Goal: Information Seeking & Learning: Understand process/instructions

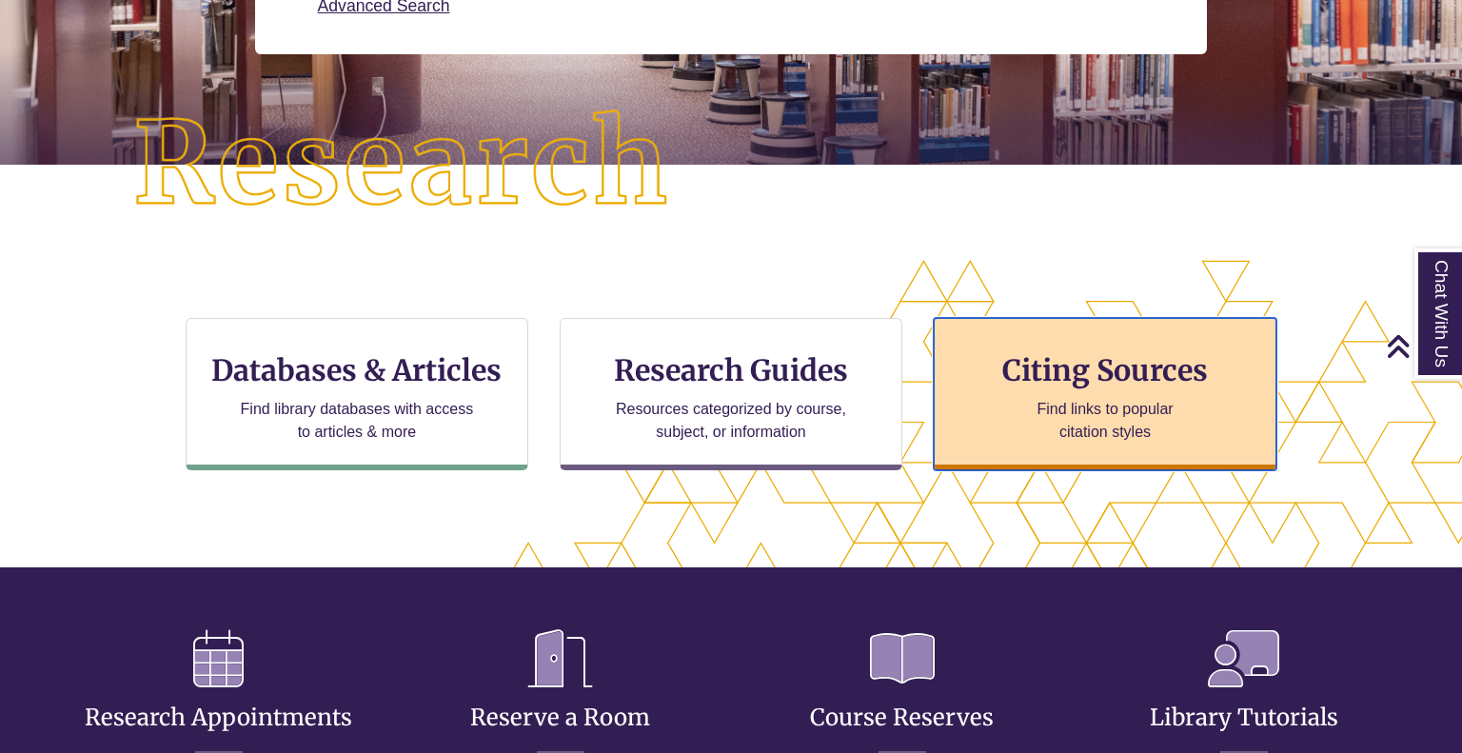
click at [1165, 384] on h3 "Citing Sources" at bounding box center [1105, 370] width 232 height 36
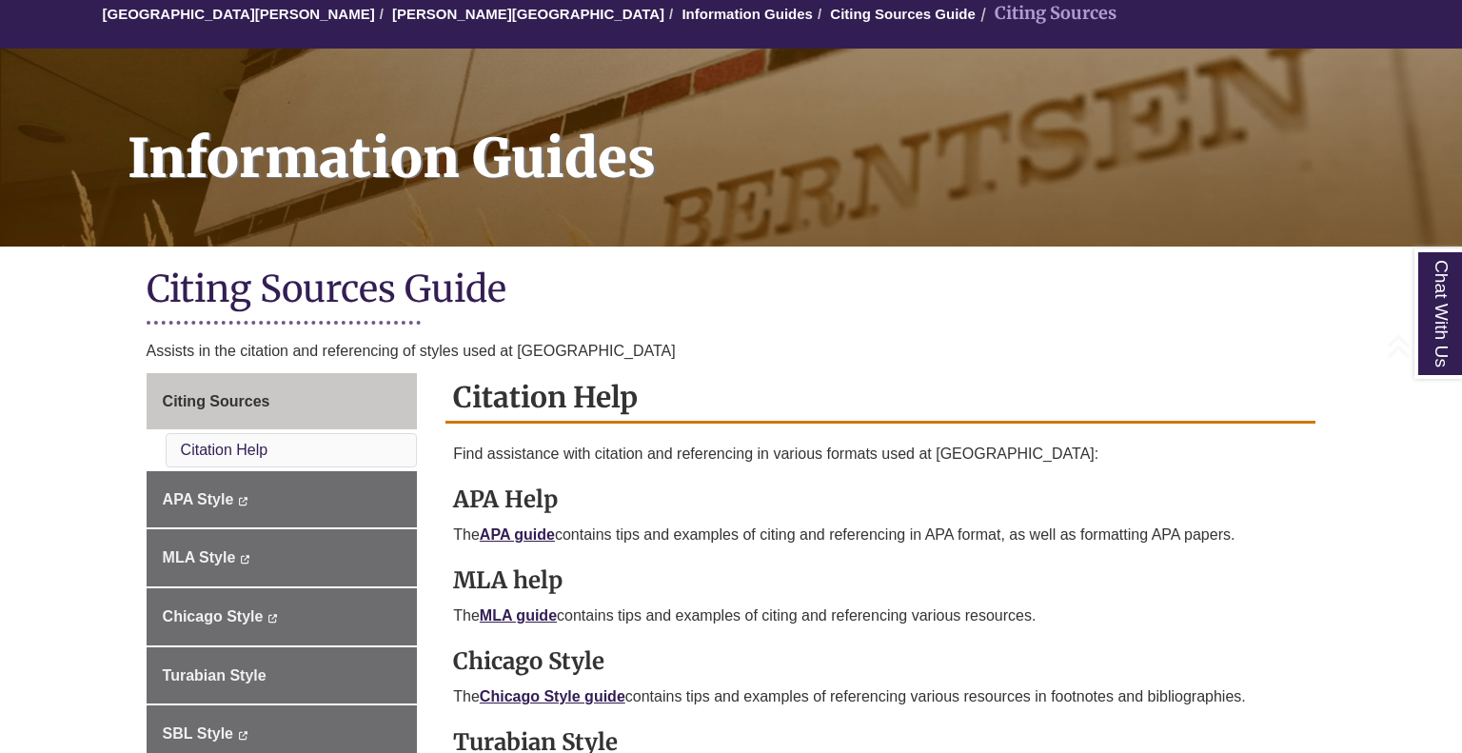
scroll to position [312, 0]
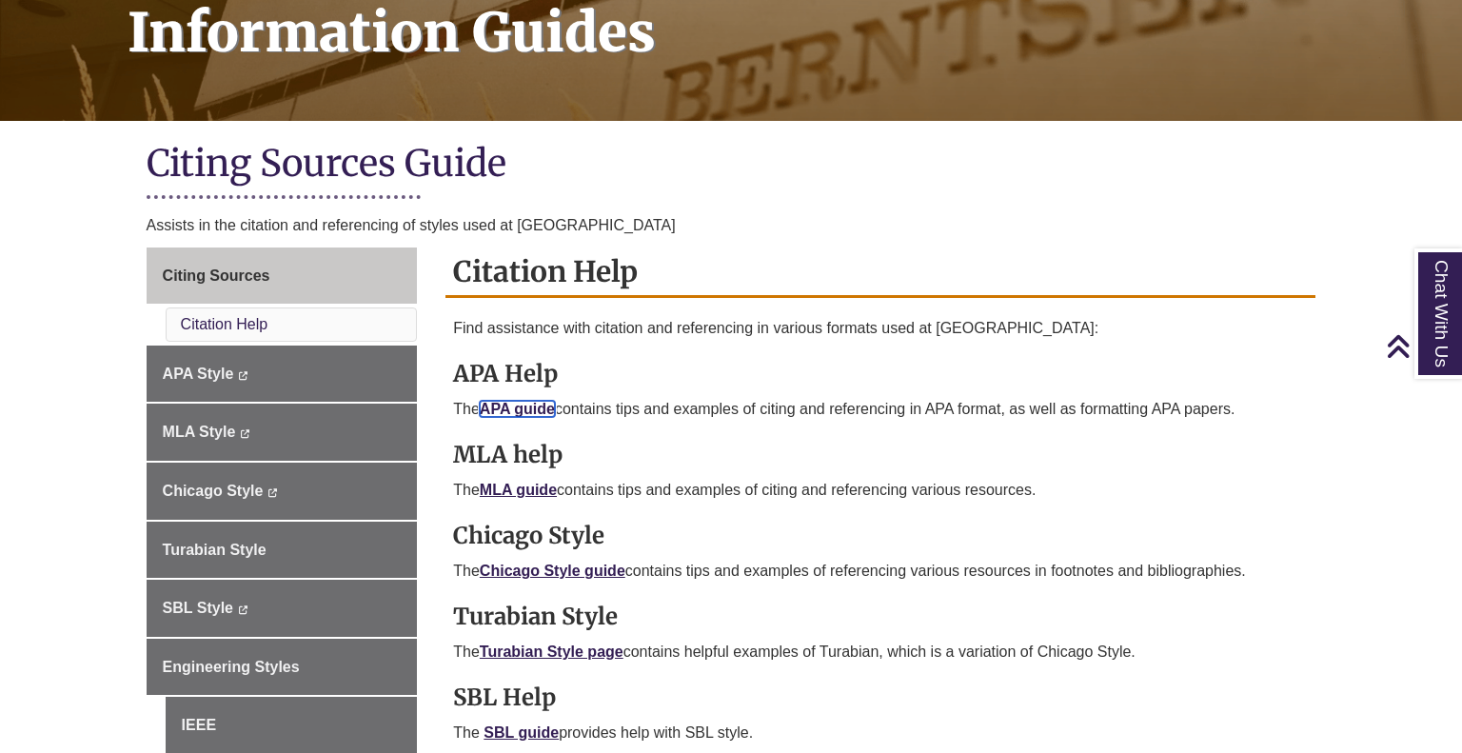
click at [536, 404] on link "APA guide" at bounding box center [517, 409] width 75 height 16
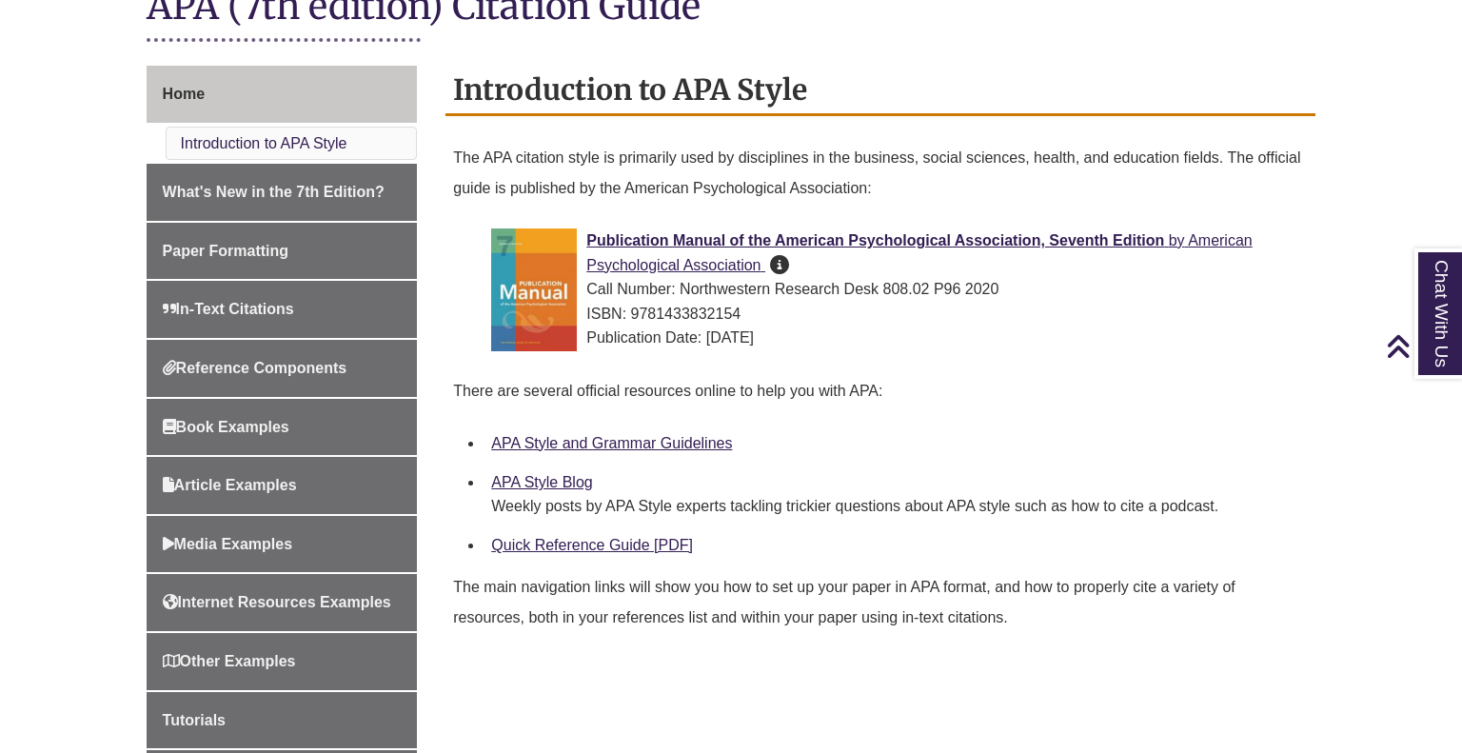
scroll to position [470, 0]
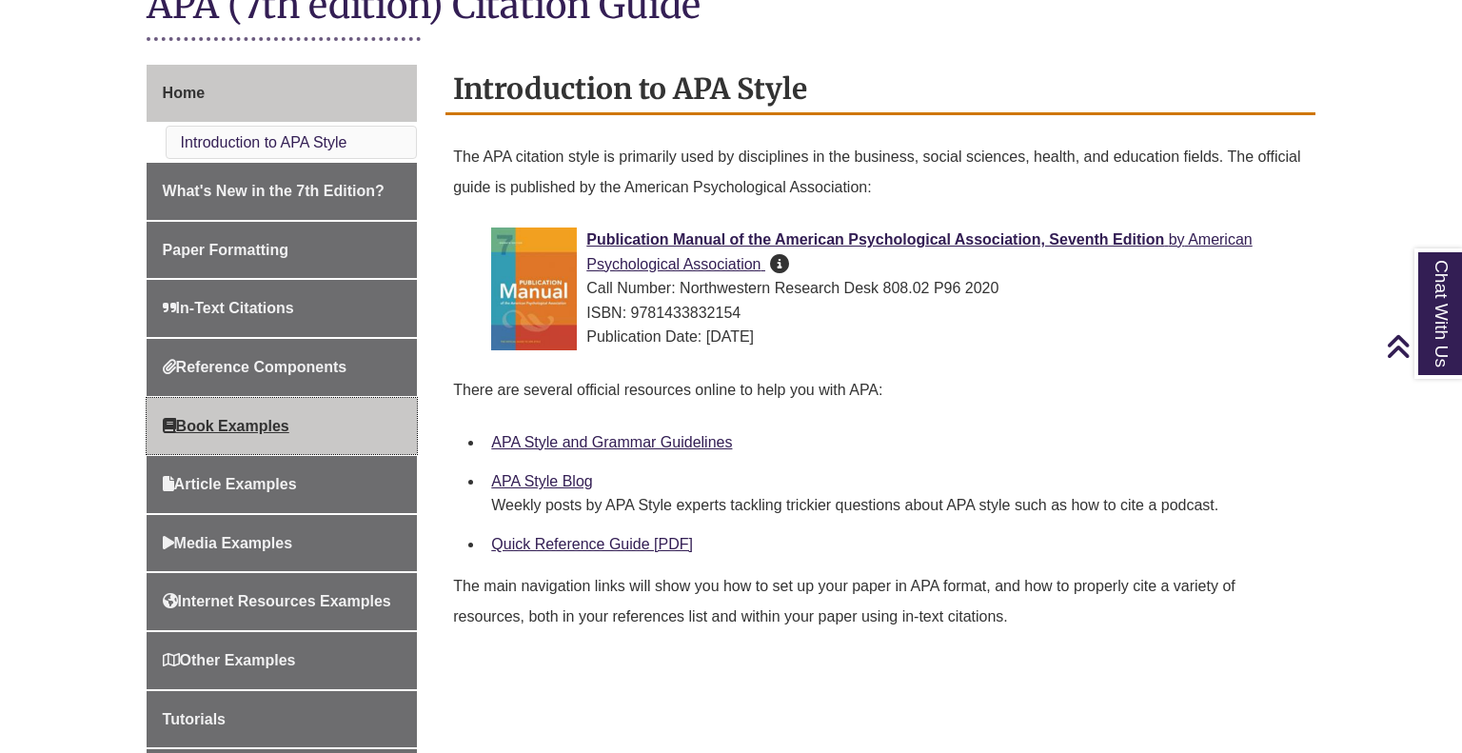
click at [305, 434] on link "Book Examples" at bounding box center [282, 426] width 271 height 57
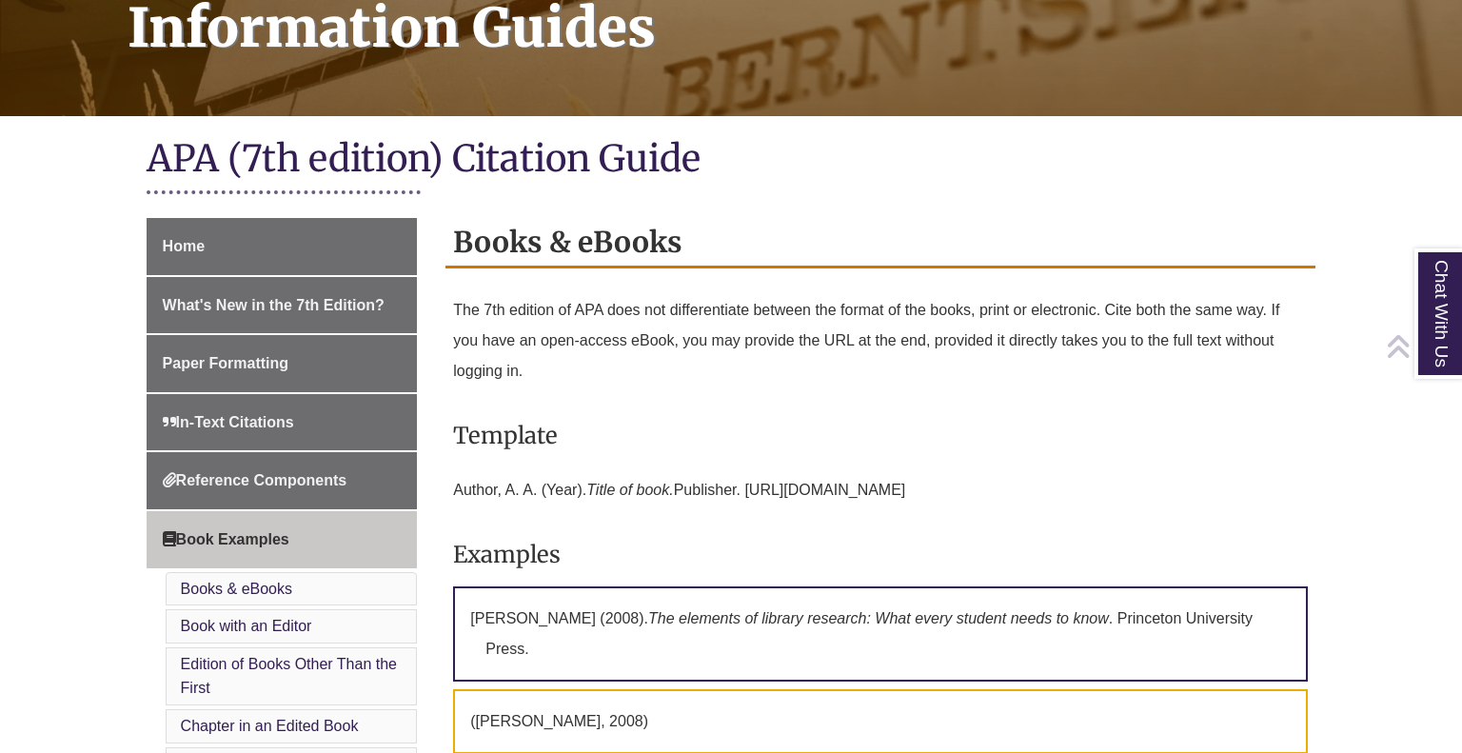
scroll to position [318, 0]
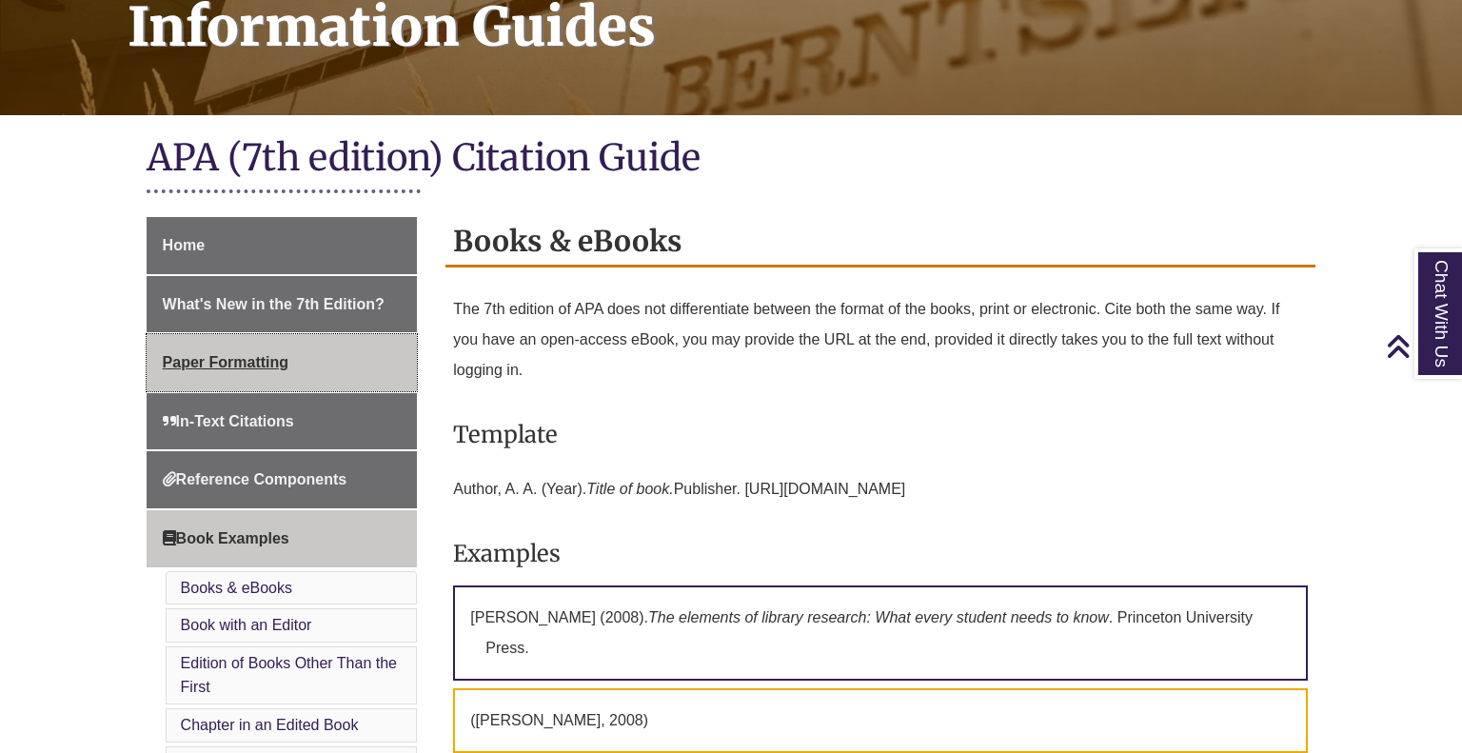
click at [267, 345] on link "Paper Formatting" at bounding box center [282, 362] width 271 height 57
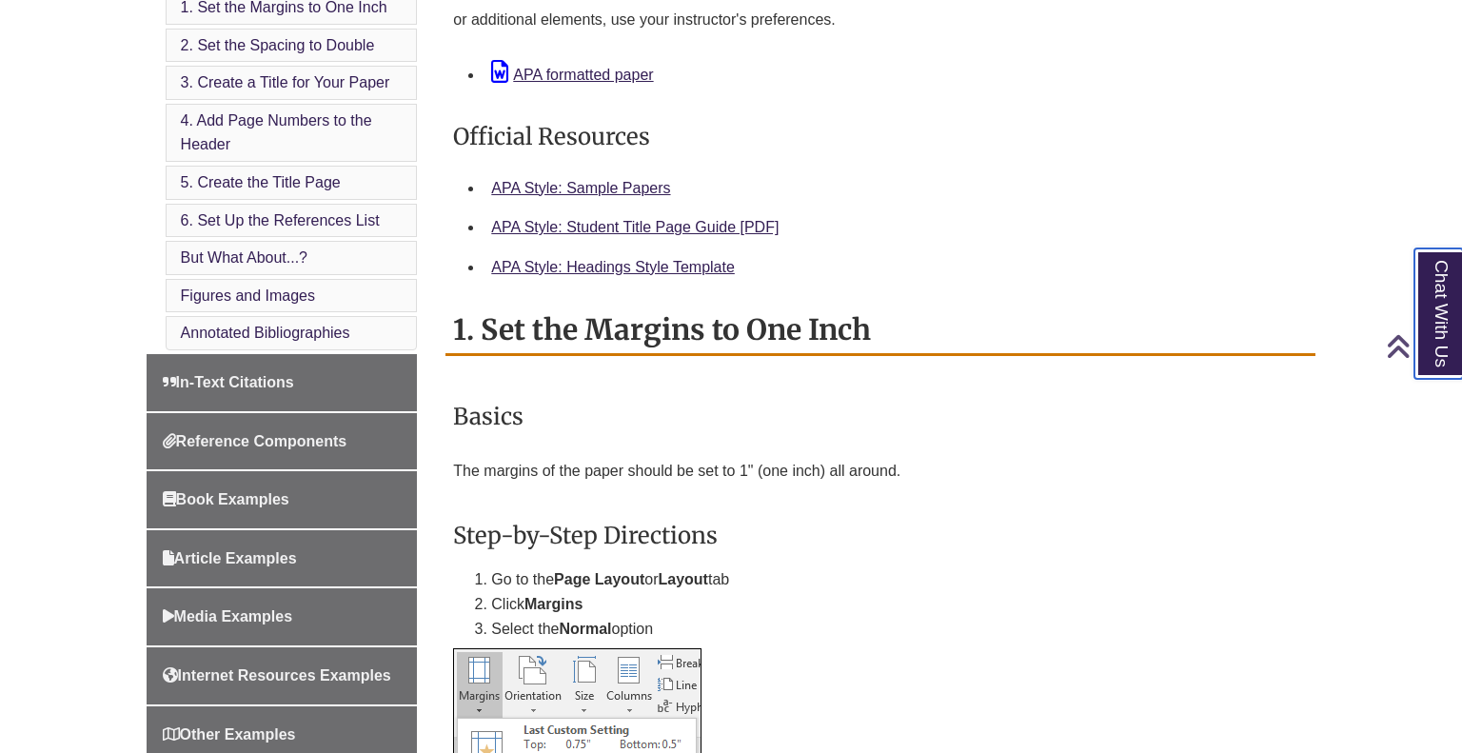
scroll to position [795, 0]
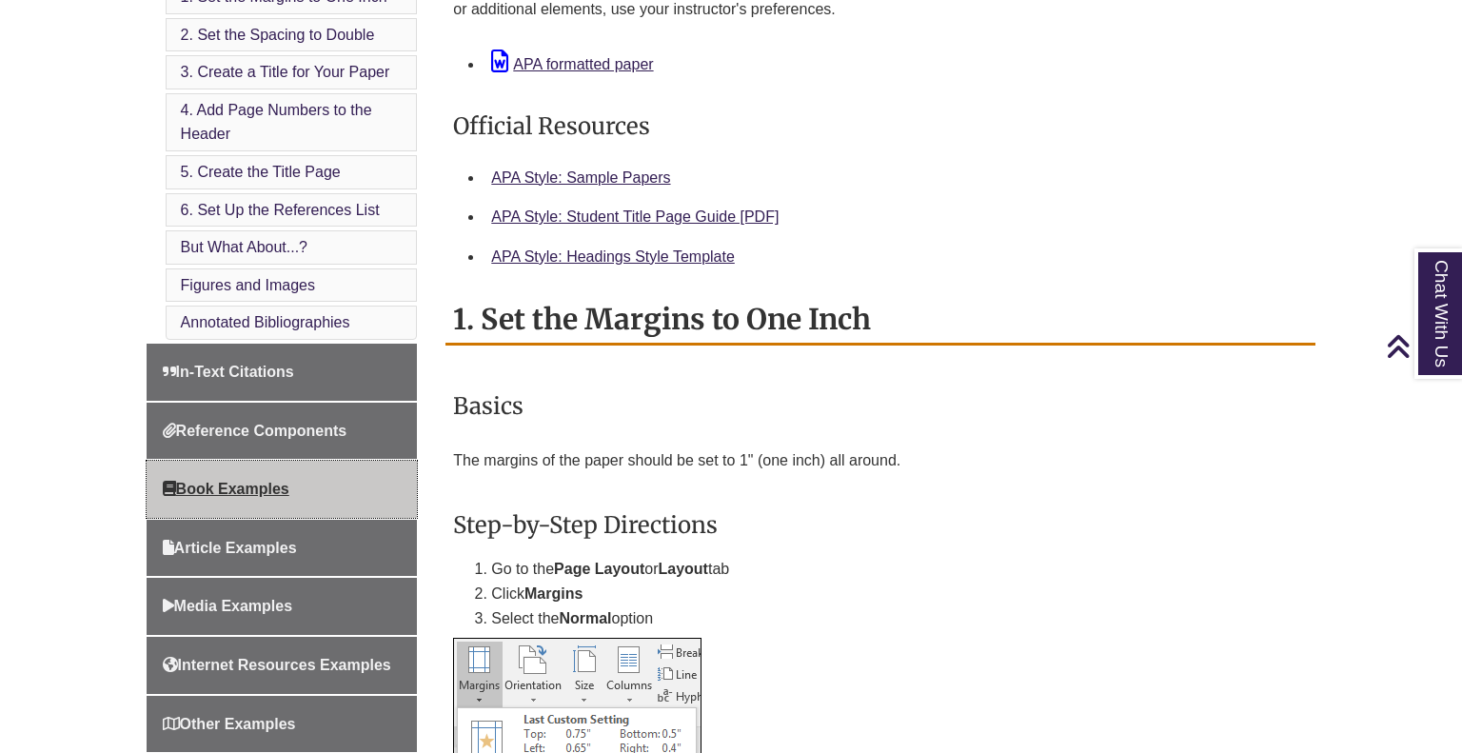
click at [228, 485] on span "Book Examples" at bounding box center [226, 489] width 127 height 16
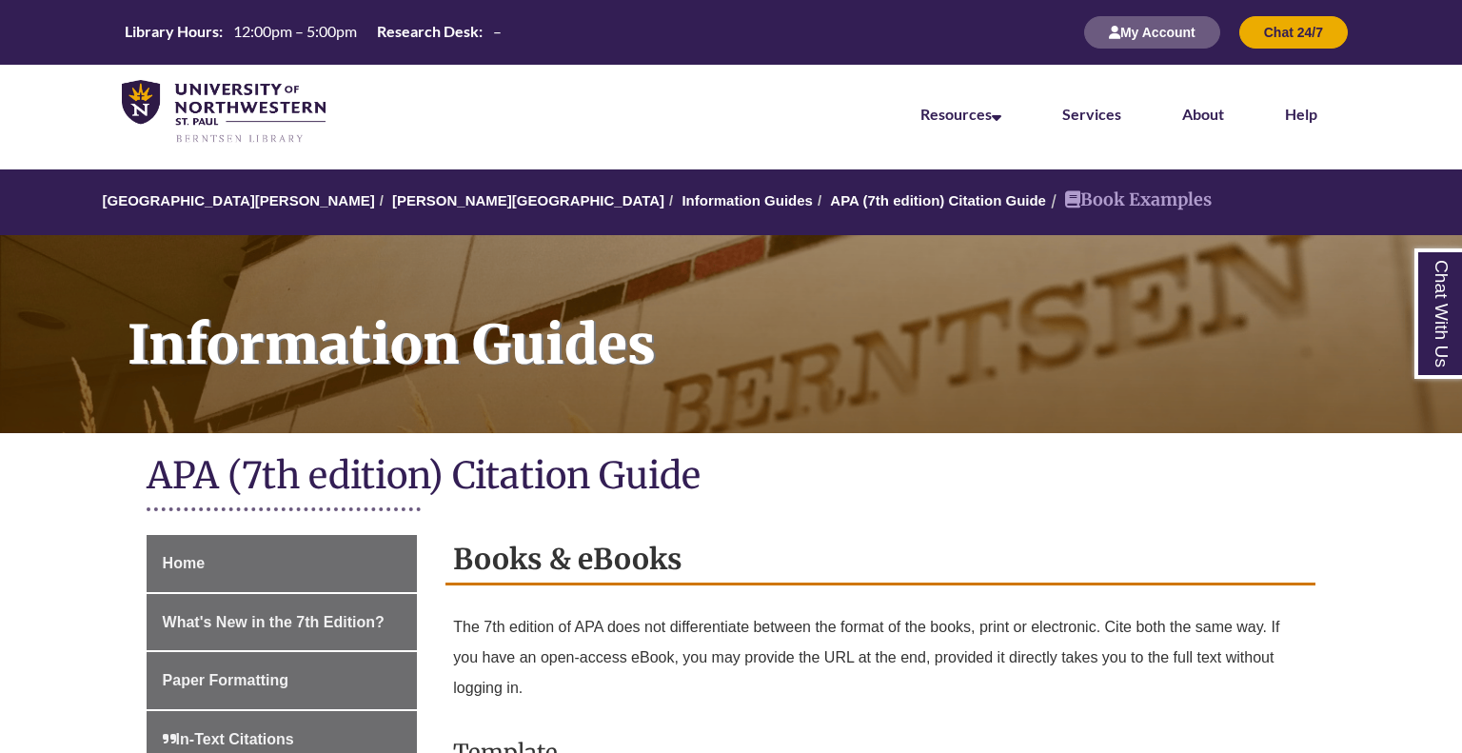
scroll to position [743, 0]
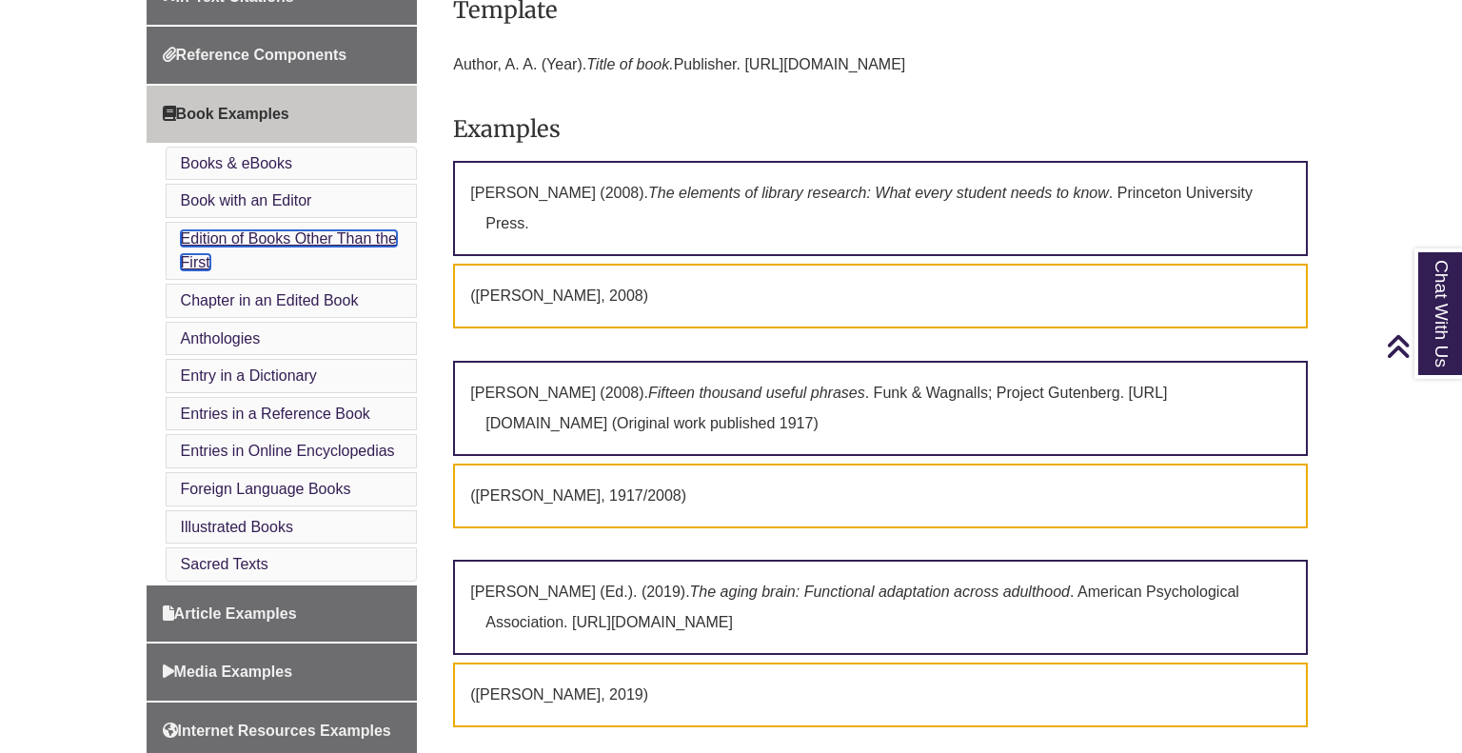
click at [289, 231] on link "Edition of Books Other Than the First" at bounding box center [289, 250] width 216 height 41
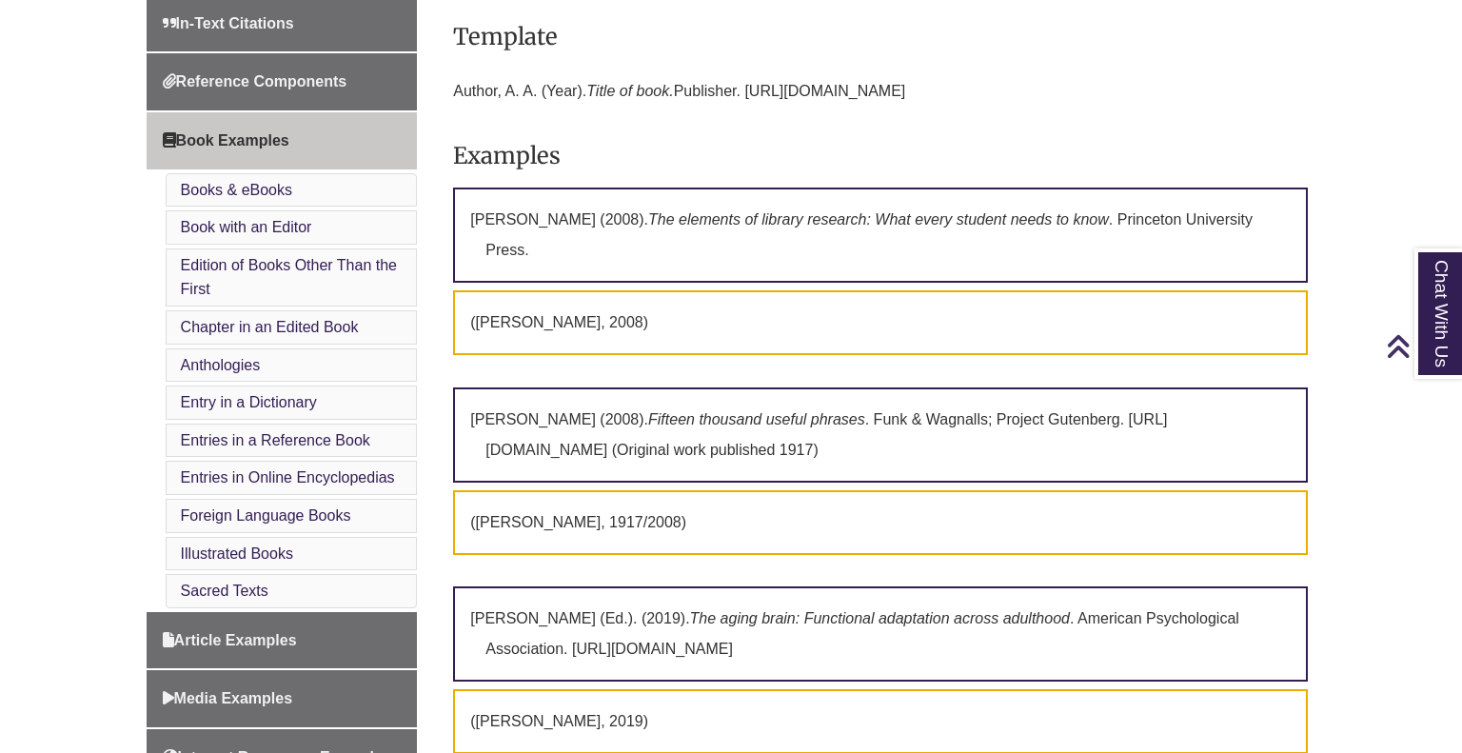
scroll to position [716, 0]
click at [253, 192] on link "Books & eBooks" at bounding box center [236, 190] width 111 height 16
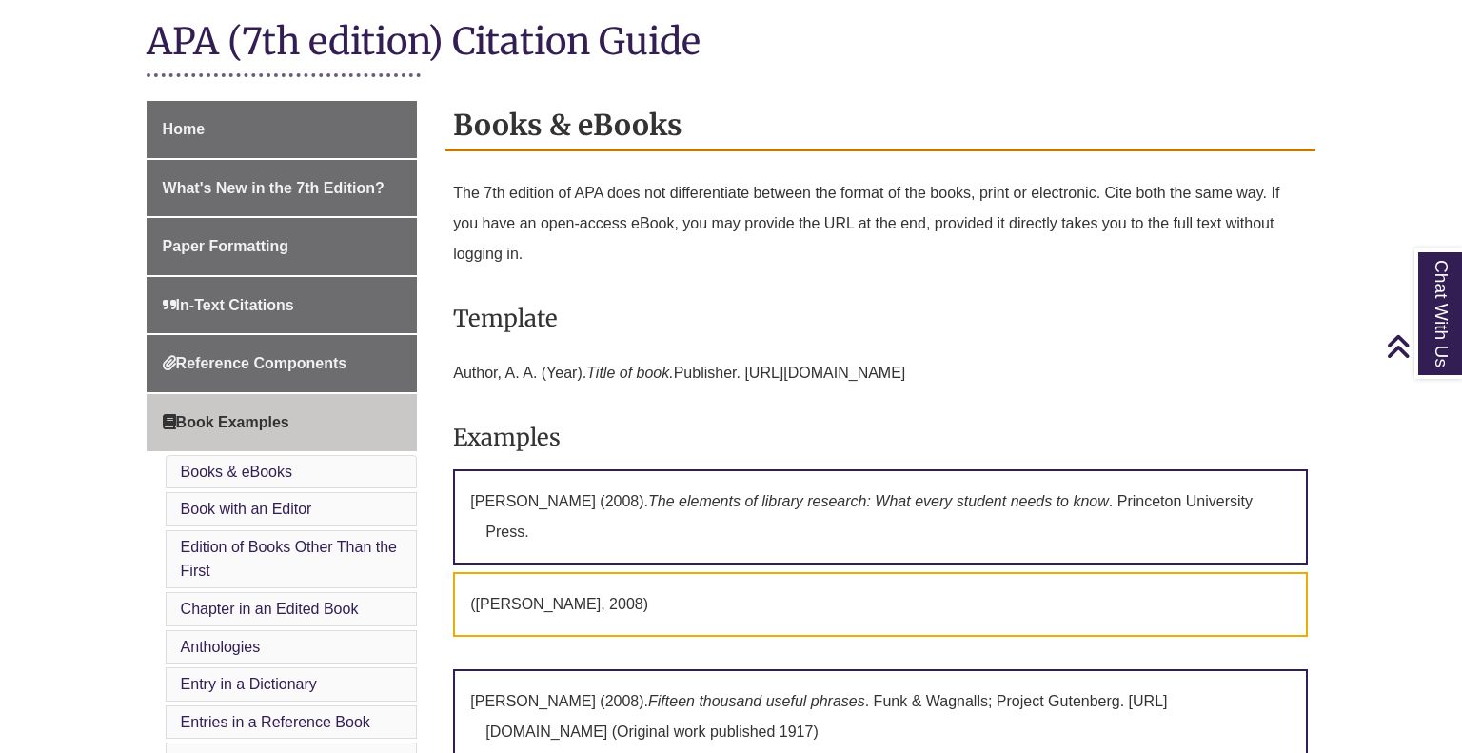
scroll to position [434, 0]
